Goal: Task Accomplishment & Management: Use online tool/utility

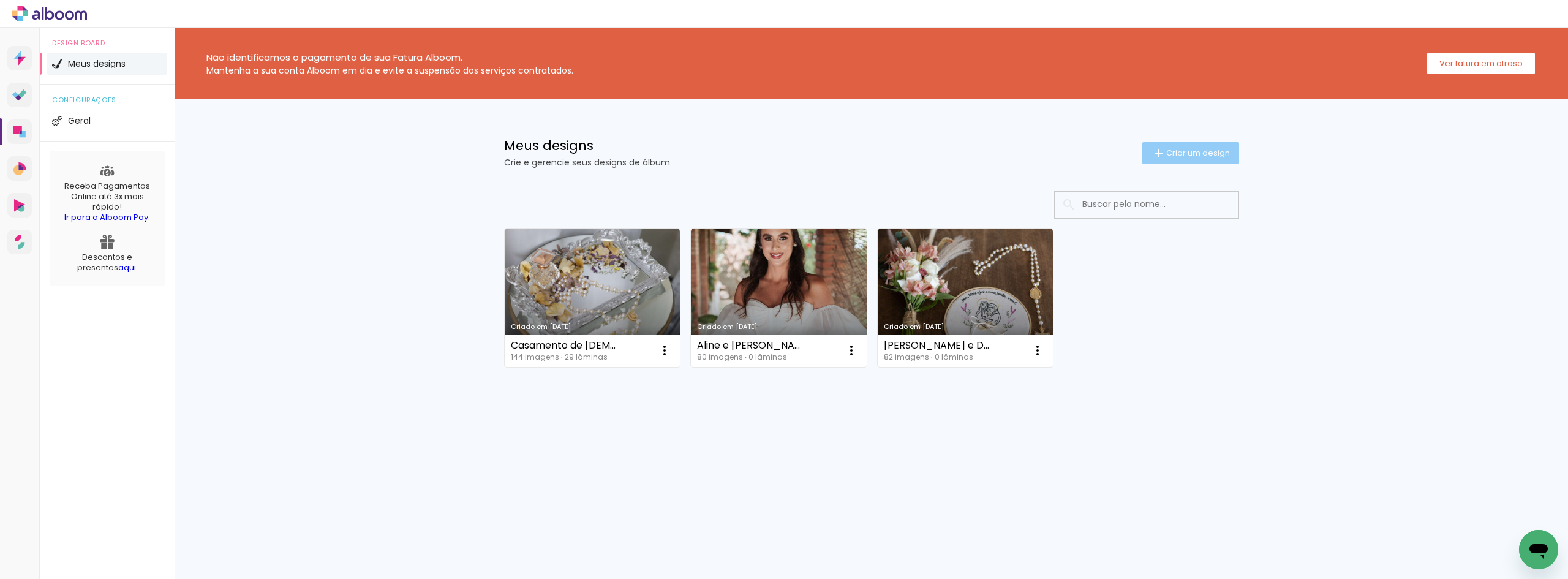
click at [1200, 163] on paper-button "Criar um design" at bounding box center [1191, 153] width 97 height 23
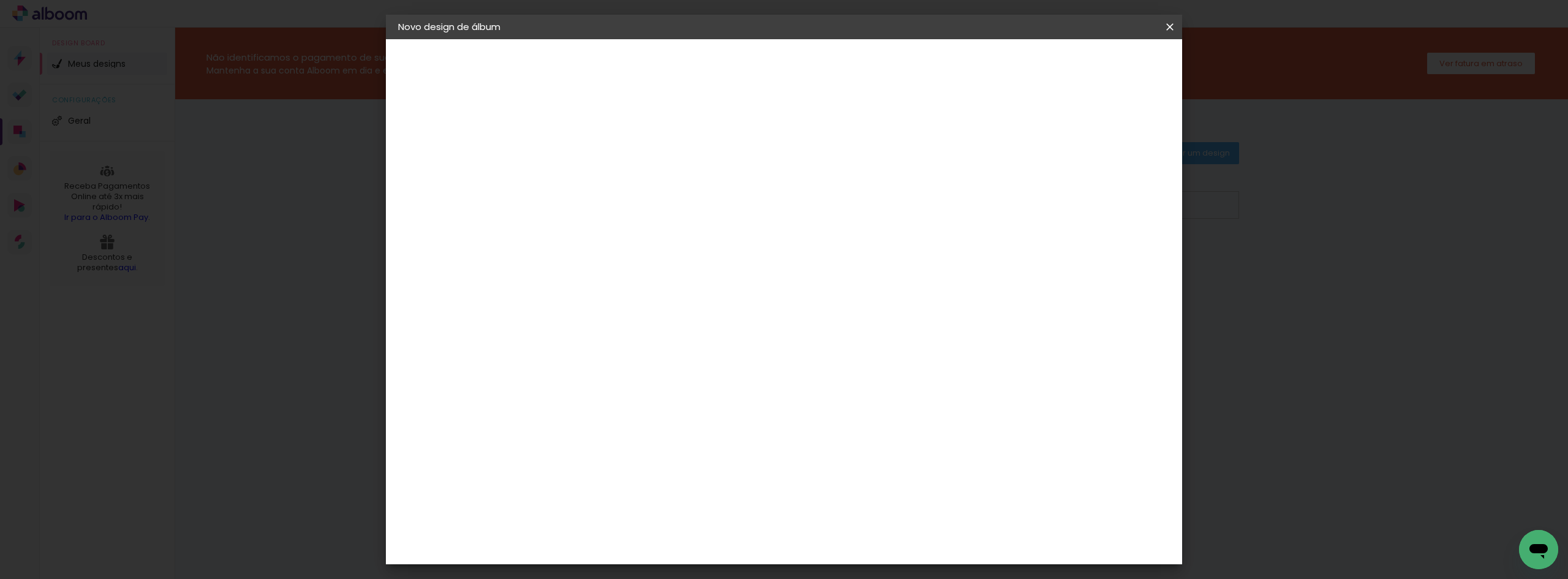
drag, startPoint x: 895, startPoint y: 151, endPoint x: 895, endPoint y: 166, distance: 15.0
click at [603, 153] on paper-input-container "Título do álbum" at bounding box center [598, 166] width 9 height 31
type input "Alan e Ana Carolina"
click at [724, 63] on paper-button "Avançar" at bounding box center [694, 65] width 60 height 21
click at [662, 234] on input at bounding box center [630, 233] width 123 height 16
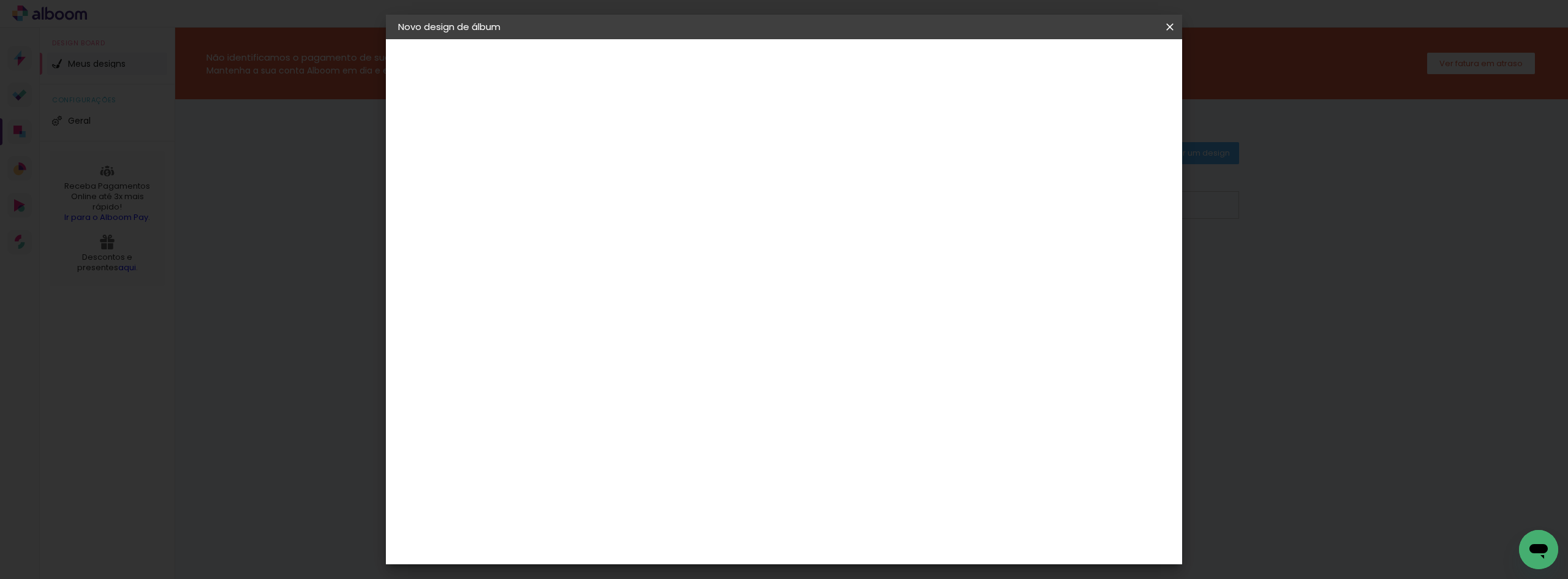
type input "matrix"
type paper-input "matrix"
click at [620, 280] on div "Matrix" at bounding box center [606, 277] width 30 height 10
click at [795, 55] on paper-button "Avançar" at bounding box center [764, 65] width 60 height 21
click at [681, 378] on span "20 × 30" at bounding box center [653, 391] width 57 height 25
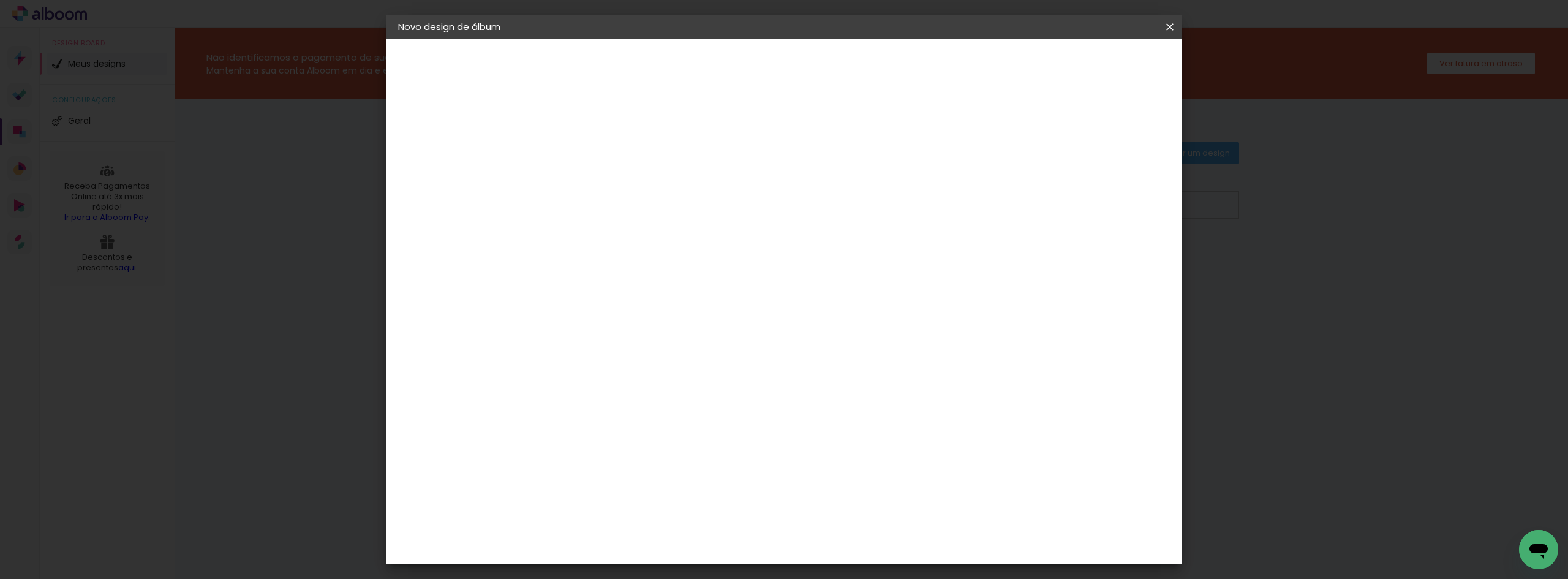
click at [0, 0] on slot "Avançar" at bounding box center [0, 0] width 0 height 0
click at [1094, 65] on span "Iniciar design" at bounding box center [1065, 65] width 56 height 9
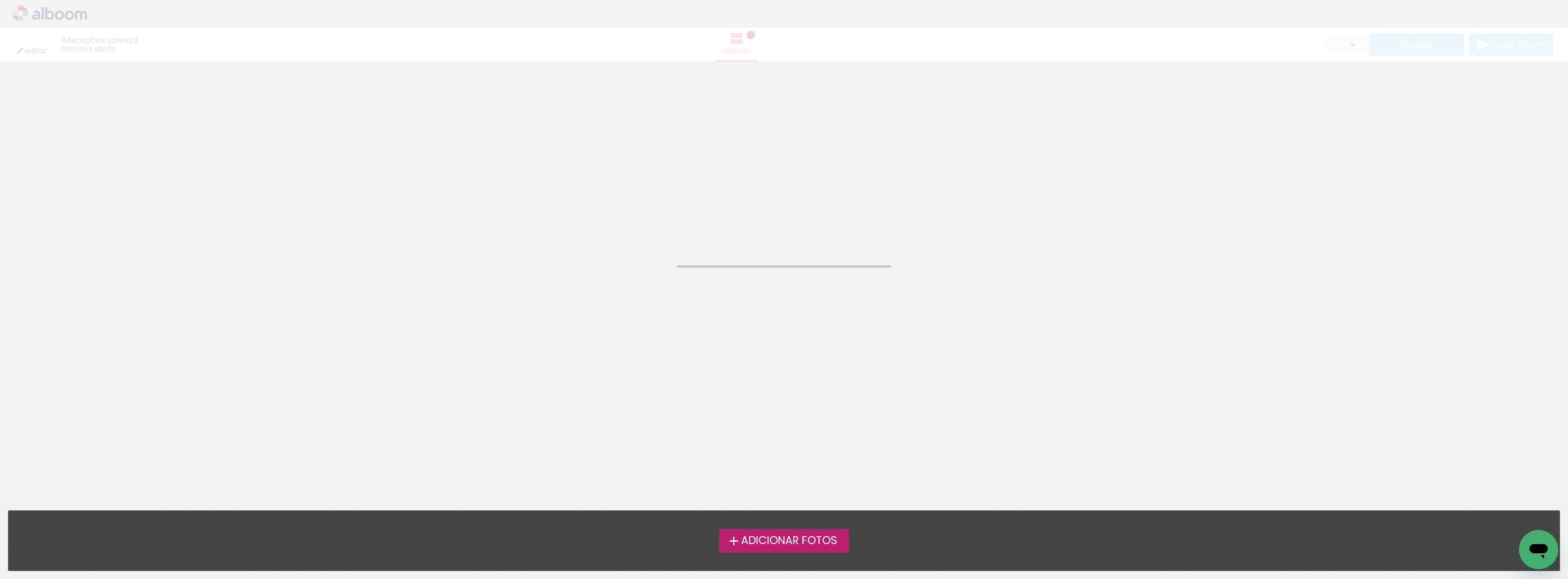
click at [788, 535] on span "Adicionar Fotos" at bounding box center [789, 540] width 96 height 11
click at [0, 0] on input "file" at bounding box center [0, 0] width 0 height 0
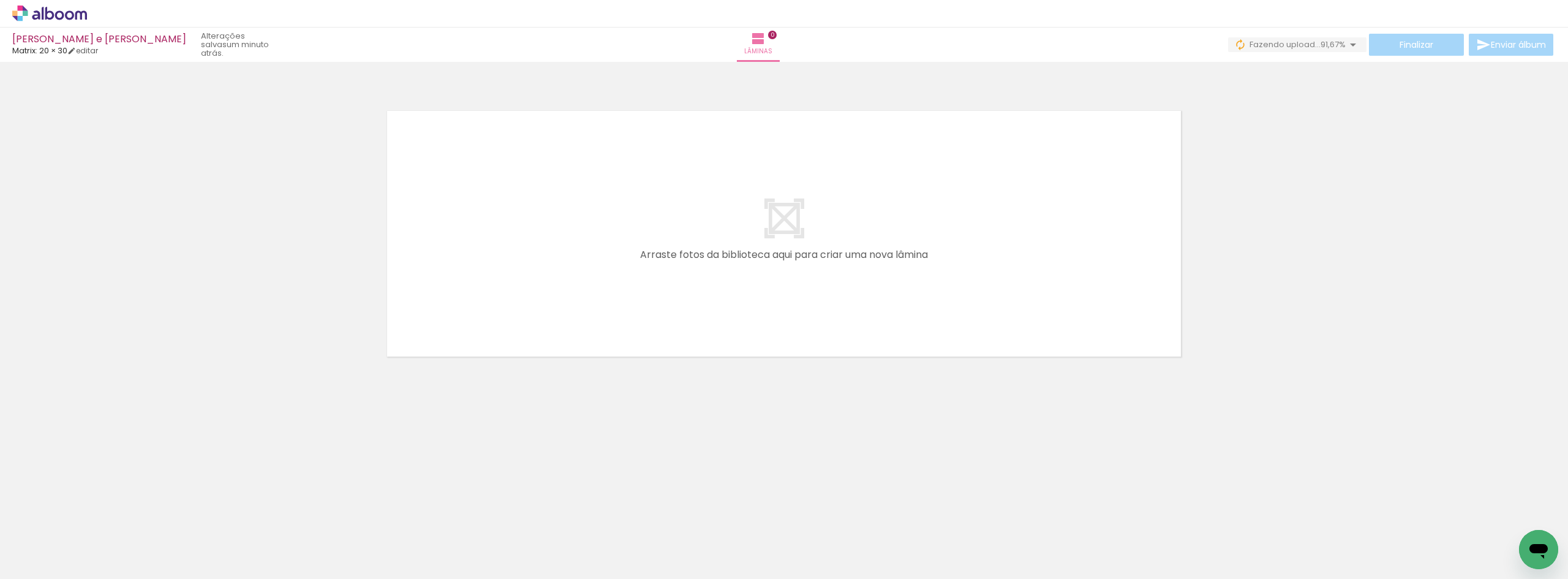
click at [1429, 184] on div at bounding box center [784, 218] width 1568 height 304
